Goal: Task Accomplishment & Management: Manage account settings

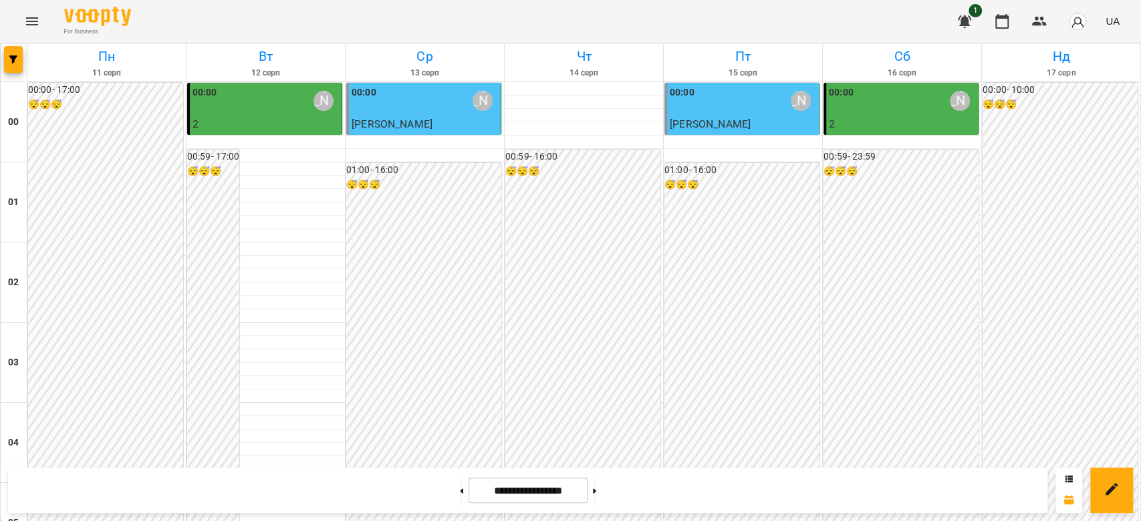
scroll to position [1545, 0]
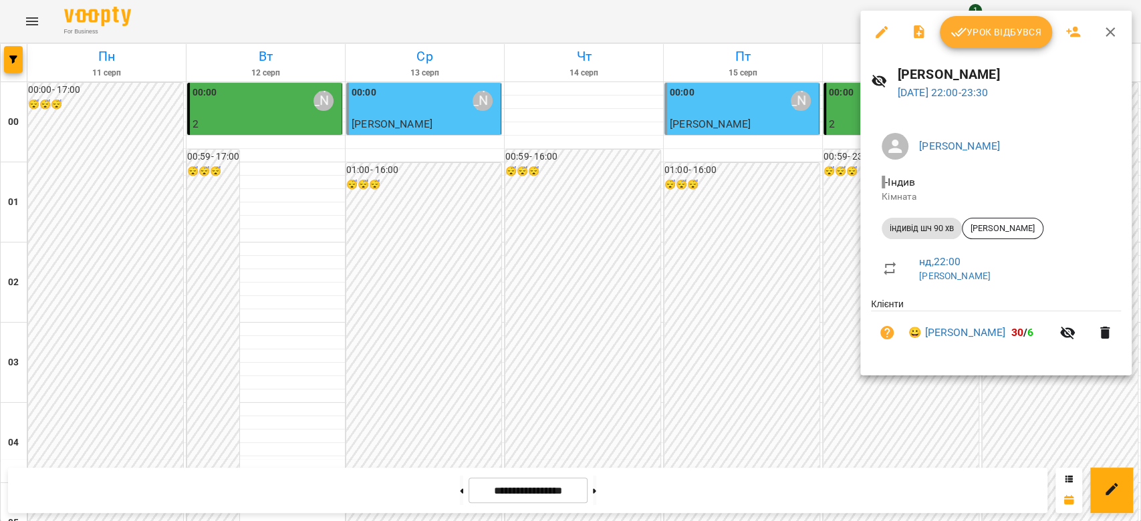
click at [995, 30] on span "Урок відбувся" at bounding box center [995, 32] width 91 height 16
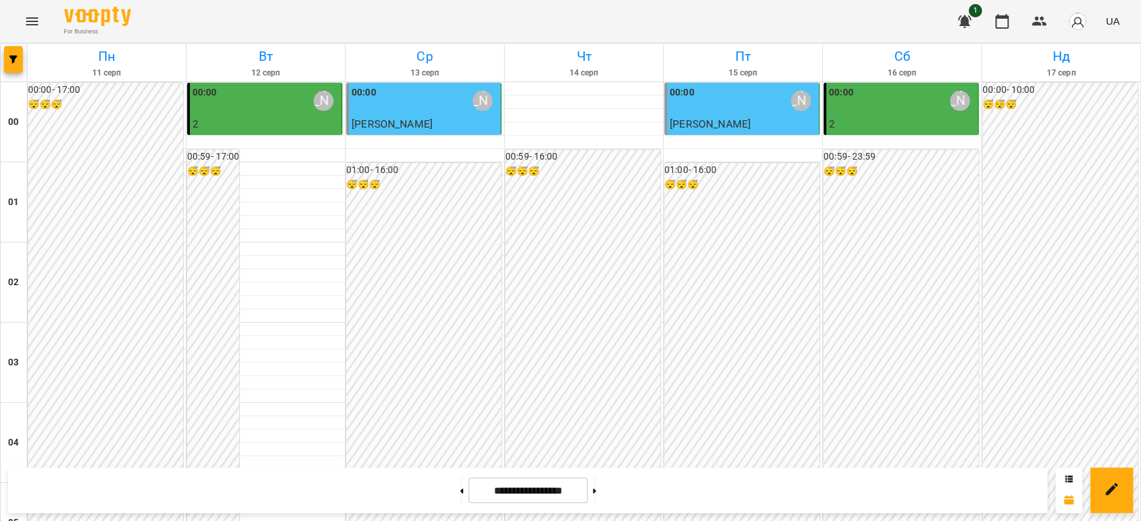
scroll to position [120, 0]
